Goal: Transaction & Acquisition: Purchase product/service

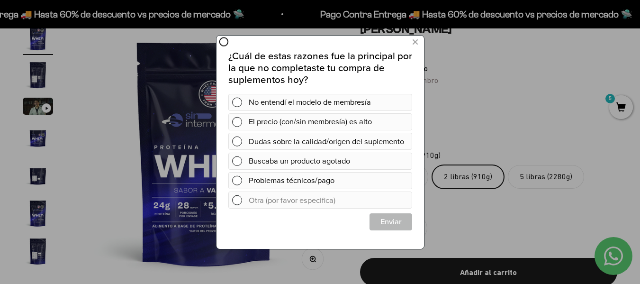
drag, startPoint x: 463, startPoint y: 71, endPoint x: 416, endPoint y: 39, distance: 56.7
click at [416, 39] on div at bounding box center [320, 142] width 640 height 284
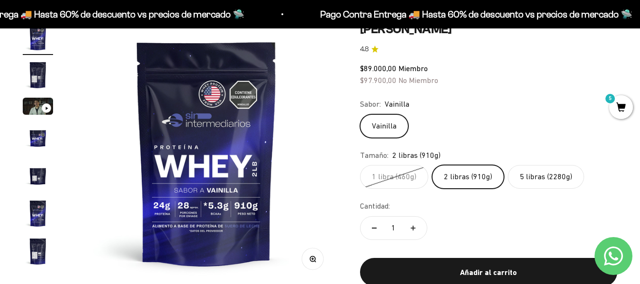
click at [622, 105] on span "5" at bounding box center [621, 107] width 24 height 24
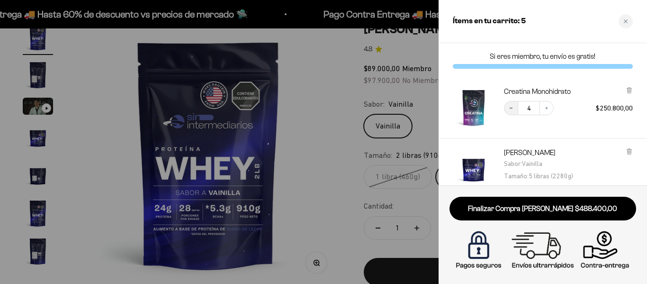
click at [513, 104] on button "Decrease quantity" at bounding box center [511, 108] width 14 height 14
click at [597, 164] on div "Proteína Whey - [PERSON_NAME] : [PERSON_NAME] : 5 libras (2280g)" at bounding box center [568, 165] width 129 height 34
click at [533, 159] on div "Sabor : [PERSON_NAME]" at bounding box center [538, 163] width 69 height 12
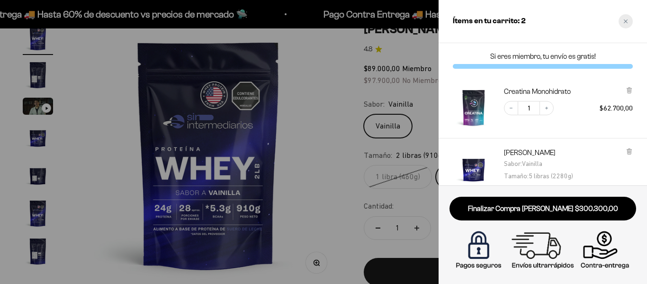
click at [623, 24] on div "Close cart" at bounding box center [626, 21] width 14 height 14
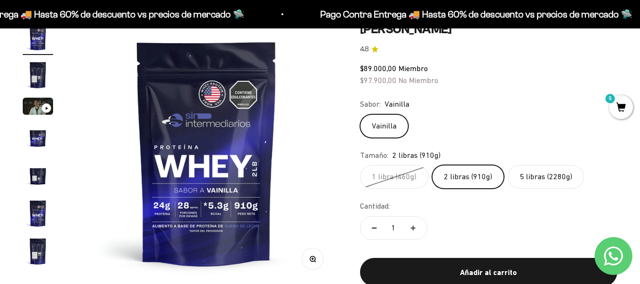
click at [614, 106] on span "5" at bounding box center [621, 107] width 24 height 24
